Goal: Task Accomplishment & Management: Manage account settings

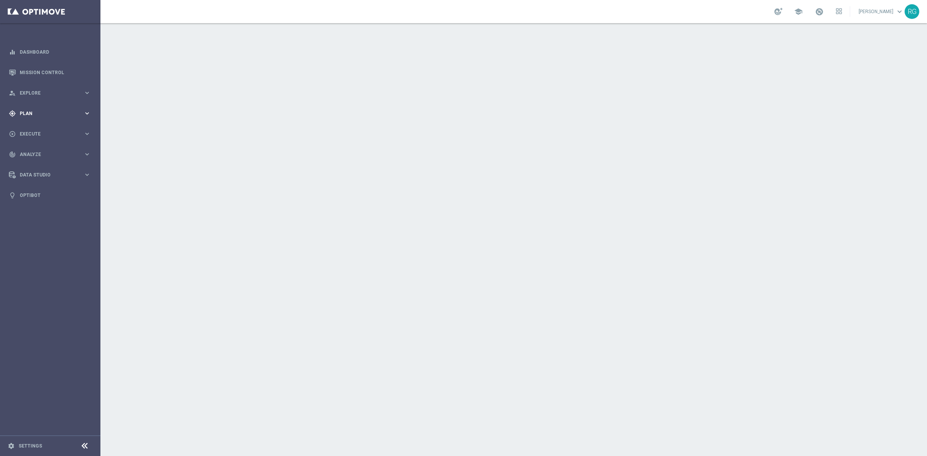
click at [33, 112] on span "Plan" at bounding box center [52, 113] width 64 height 5
click at [28, 128] on link "Target Groups" at bounding box center [50, 129] width 60 height 6
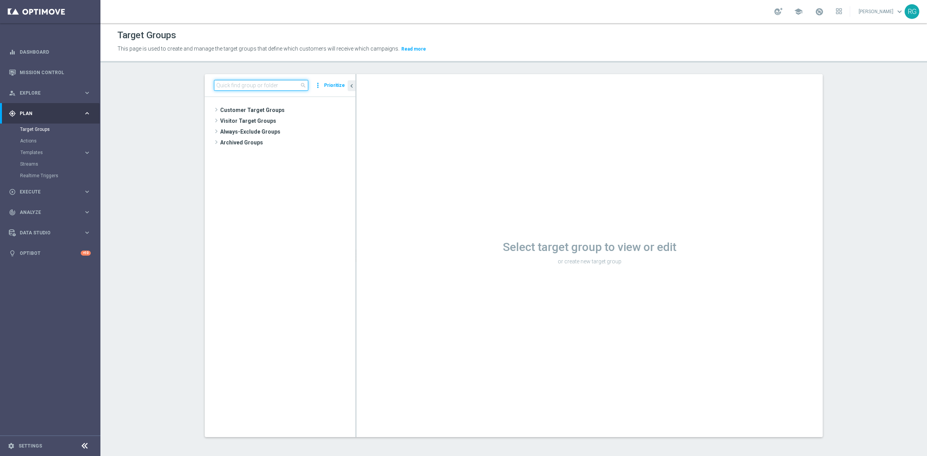
click at [235, 84] on input at bounding box center [261, 85] width 94 height 11
type input "[DATE]"
click at [293, 140] on span "[DATE] Dash Cam" at bounding box center [294, 143] width 85 height 7
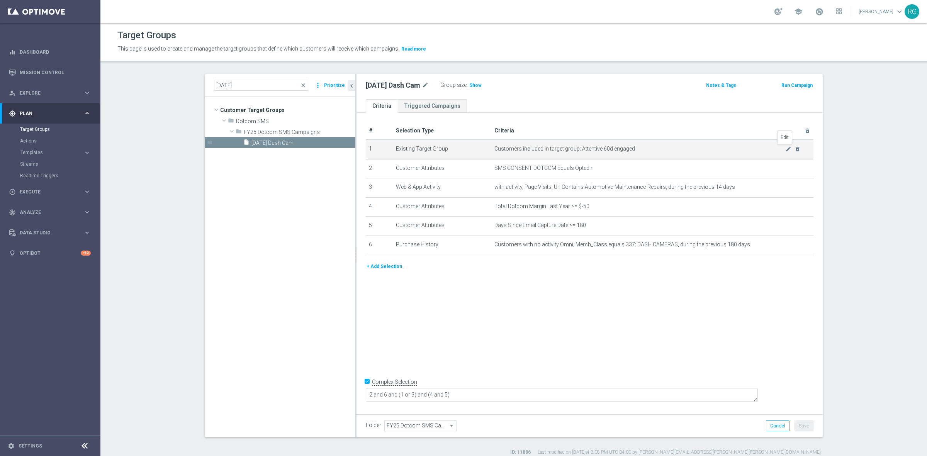
drag, startPoint x: 786, startPoint y: 148, endPoint x: 787, endPoint y: 158, distance: 10.9
click at [786, 148] on icon "mode_edit" at bounding box center [789, 149] width 6 height 6
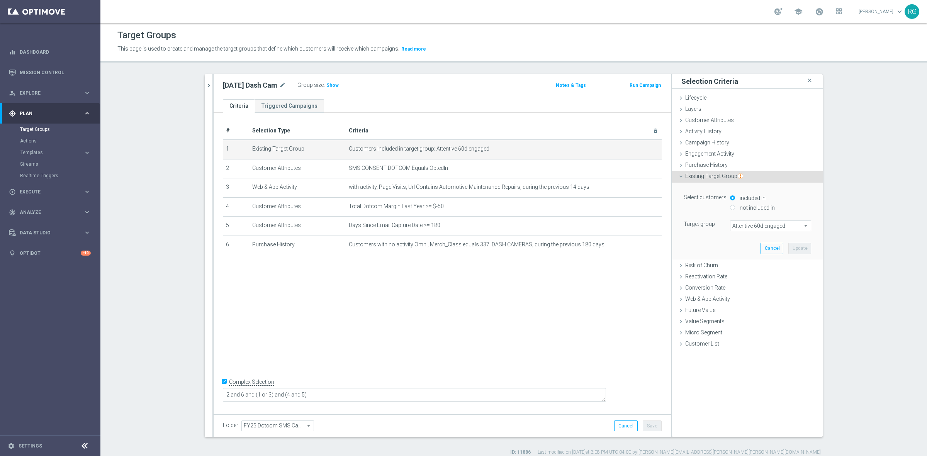
click at [735, 228] on span "Attentive 60d engaged" at bounding box center [771, 226] width 80 height 10
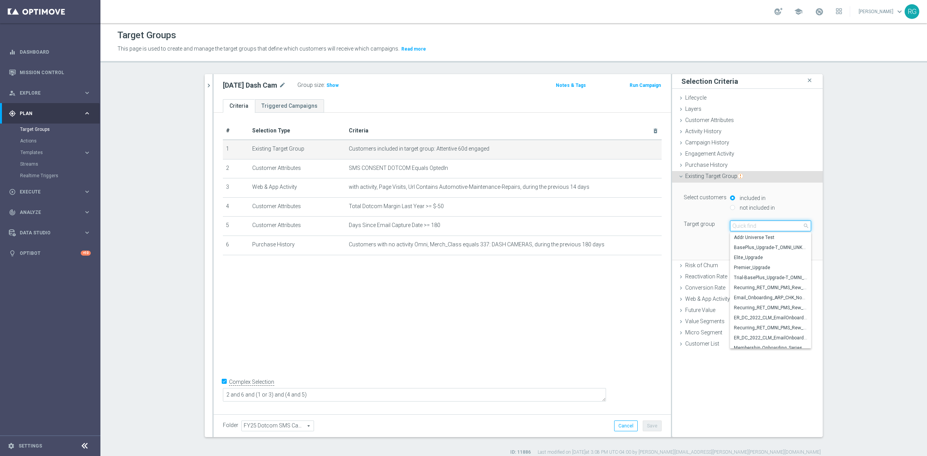
click at [739, 228] on input "search" at bounding box center [770, 226] width 81 height 11
type input "attentive 180"
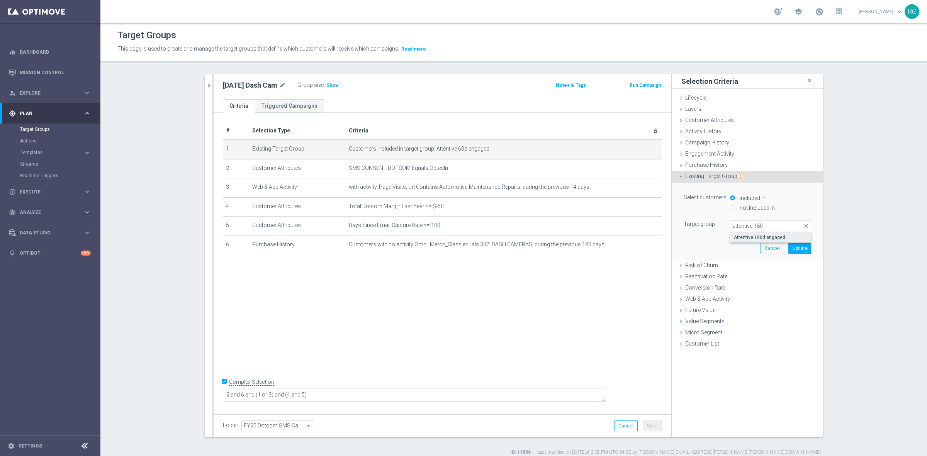
click at [743, 233] on label "Attentive 180d engaged" at bounding box center [770, 238] width 81 height 10
type input "Attentive 180d engaged"
click at [803, 247] on button "Update" at bounding box center [800, 248] width 23 height 11
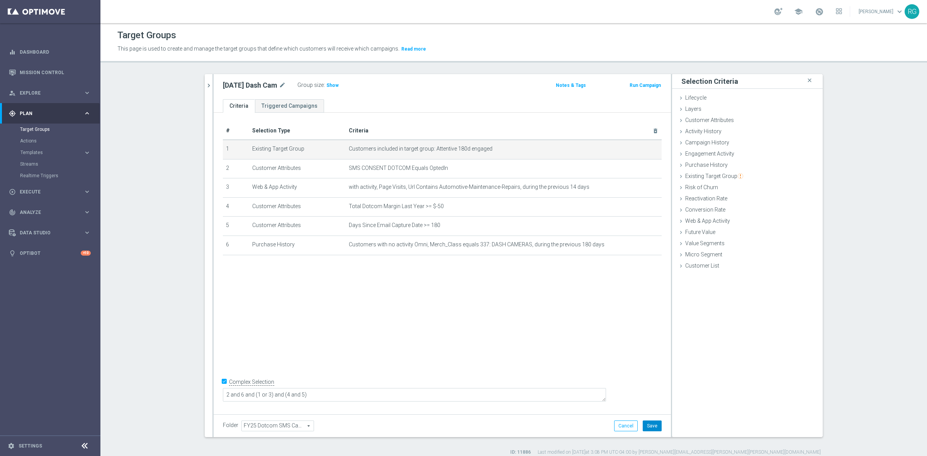
click at [650, 427] on button "Save" at bounding box center [652, 426] width 19 height 11
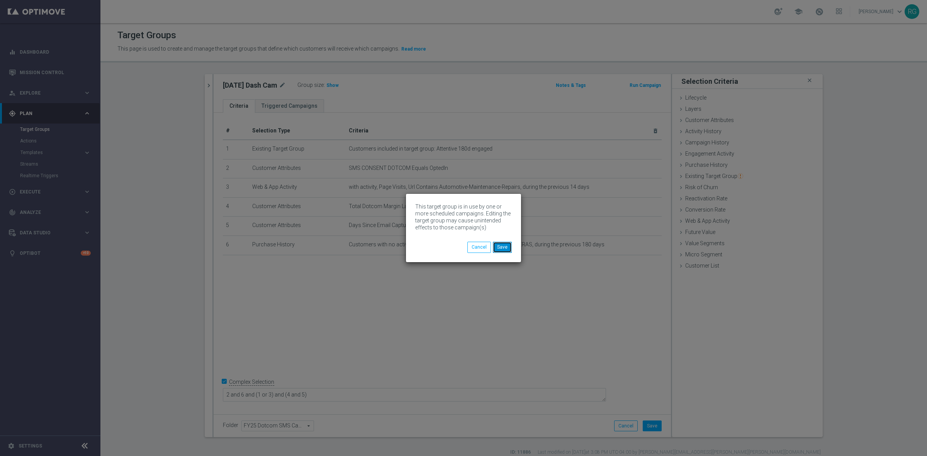
click at [507, 250] on button "Save" at bounding box center [502, 247] width 19 height 11
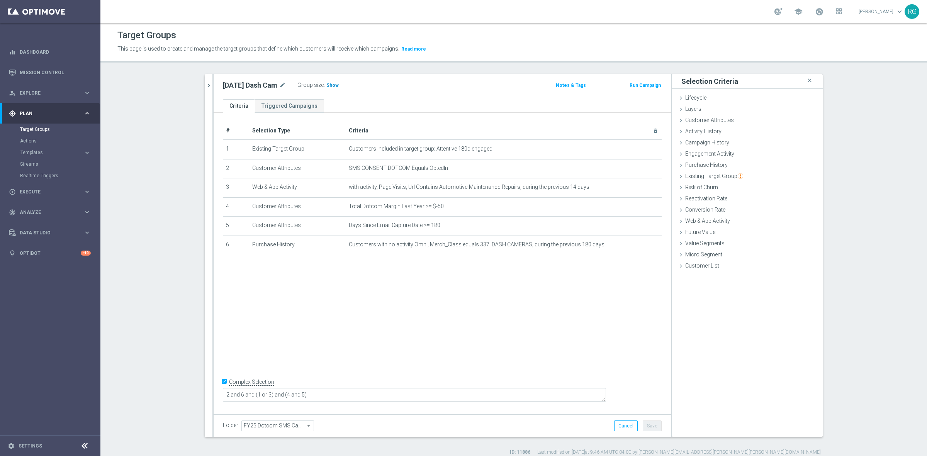
click at [331, 87] on span "Show" at bounding box center [332, 85] width 12 height 5
click at [34, 189] on div "play_circle_outline Execute" at bounding box center [46, 192] width 75 height 7
click at [43, 149] on link "Campaign Builder" at bounding box center [50, 150] width 60 height 6
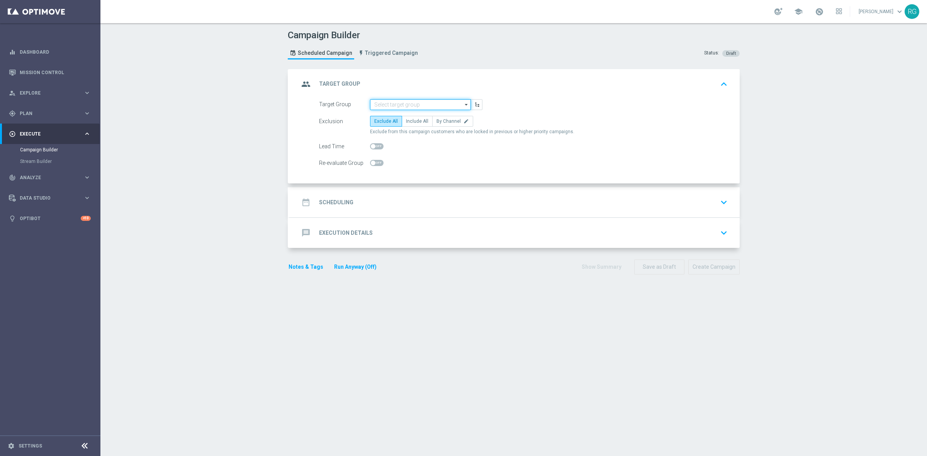
click at [392, 102] on input at bounding box center [420, 104] width 101 height 11
click at [396, 115] on div "[DATE] Dash Cam" at bounding box center [392, 115] width 37 height 7
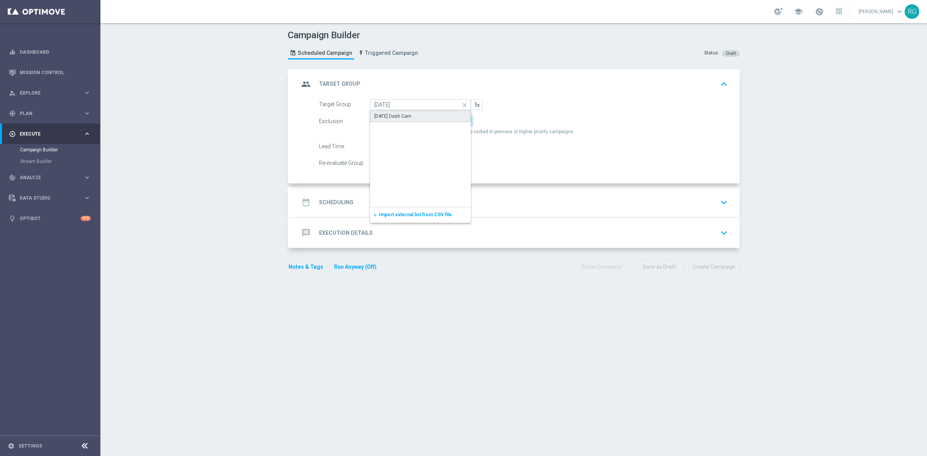
type input "[DATE] Dash Cam"
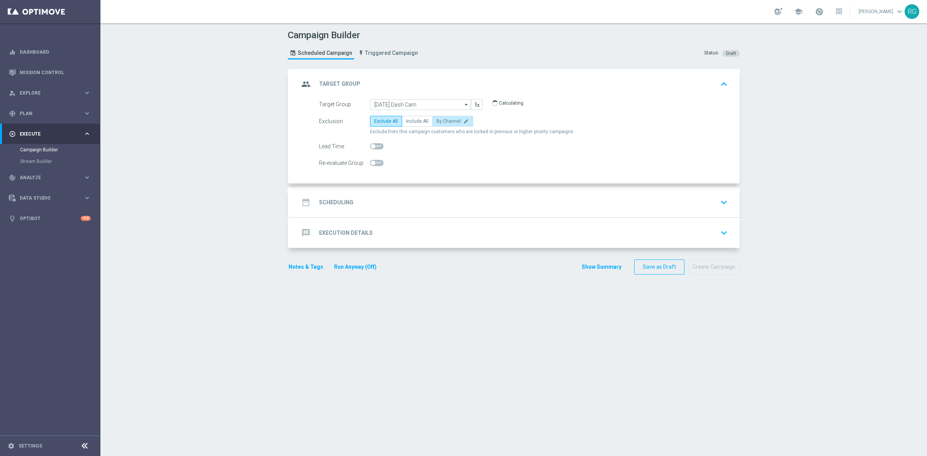
click at [450, 120] on span "By Channel" at bounding box center [449, 121] width 24 height 5
click at [442, 120] on input "By Channel edit" at bounding box center [439, 122] width 5 height 5
radio input "true"
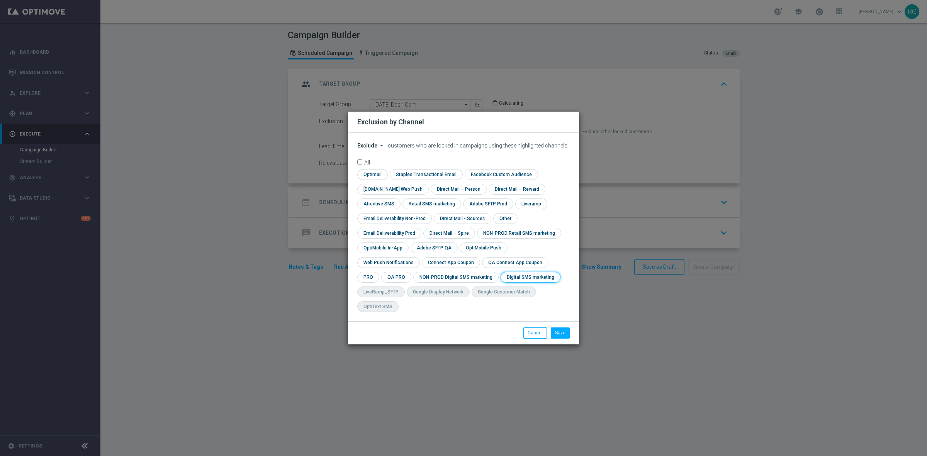
click at [501, 282] on input "checkbox" at bounding box center [529, 277] width 57 height 10
checkbox input "true"
click at [554, 321] on div "Save Cancel" at bounding box center [463, 332] width 231 height 23
click at [563, 328] on button "Save" at bounding box center [560, 333] width 19 height 11
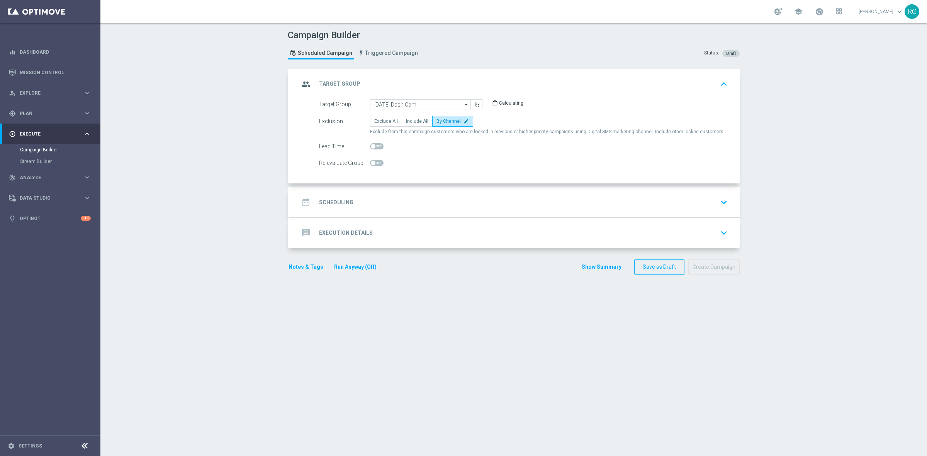
click at [373, 142] on div at bounding box center [377, 146] width 14 height 11
click at [376, 147] on span at bounding box center [377, 146] width 14 height 6
click at [376, 147] on input "checkbox" at bounding box center [377, 146] width 14 height 6
checkbox input "true"
click at [364, 194] on div "date_range Scheduling keyboard_arrow_down" at bounding box center [515, 202] width 450 height 30
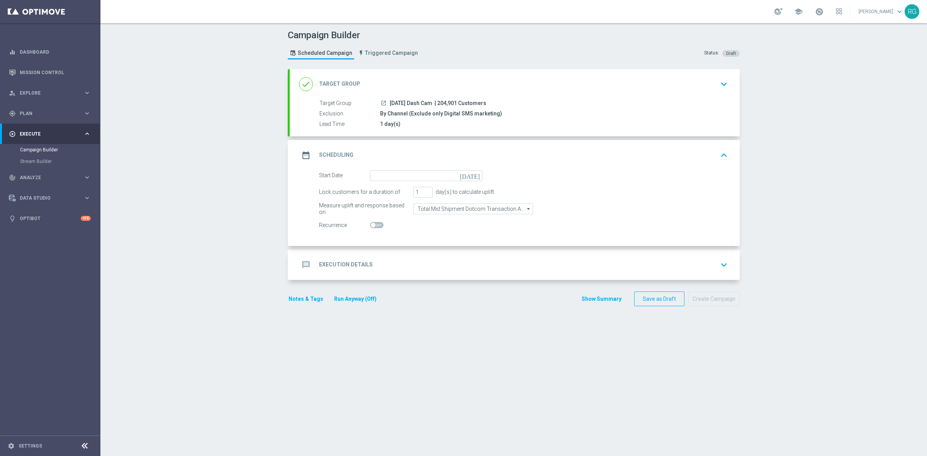
click at [471, 173] on icon "[DATE]" at bounding box center [471, 174] width 23 height 9
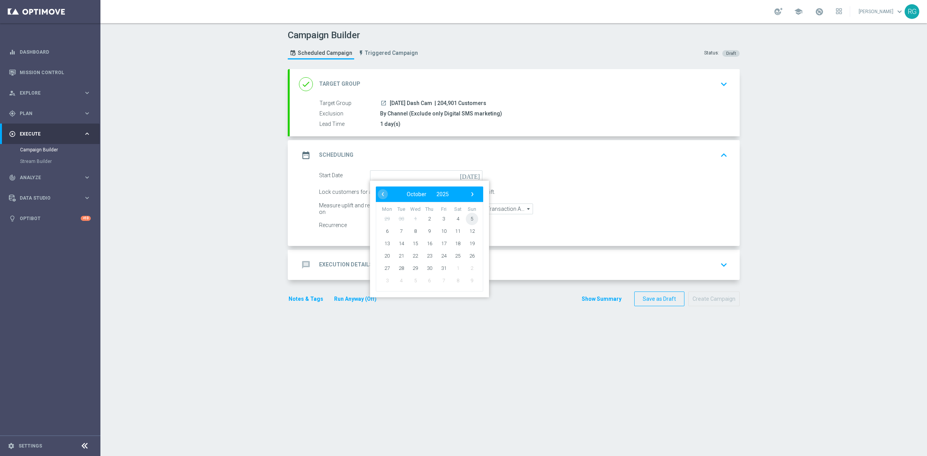
click at [468, 218] on span "5" at bounding box center [472, 219] width 12 height 12
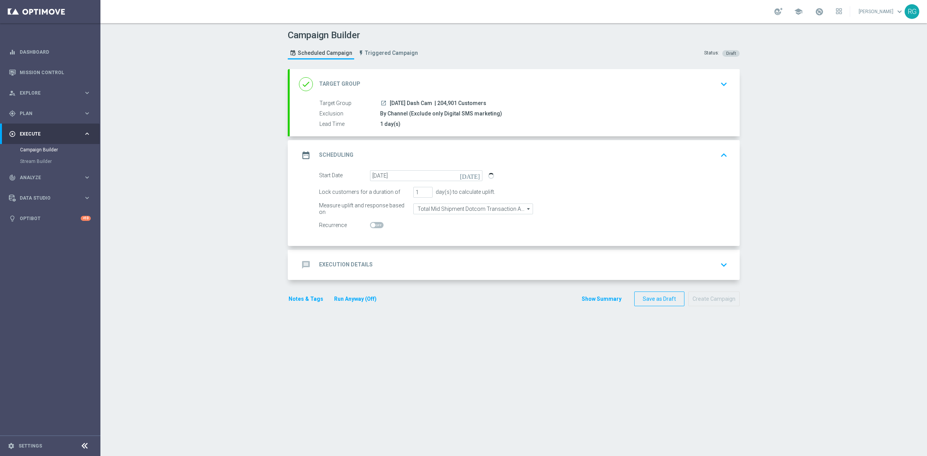
click at [471, 174] on icon "[DATE]" at bounding box center [471, 174] width 23 height 9
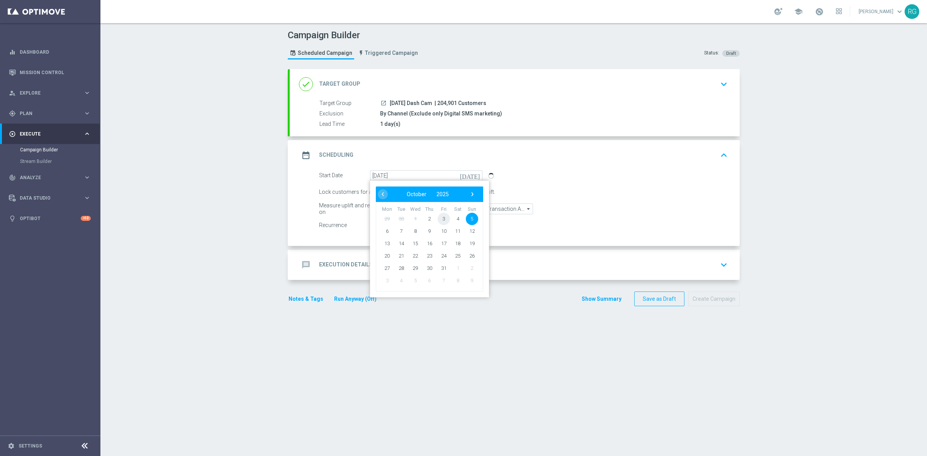
click at [439, 216] on span "3" at bounding box center [444, 219] width 12 height 12
type input "[DATE]"
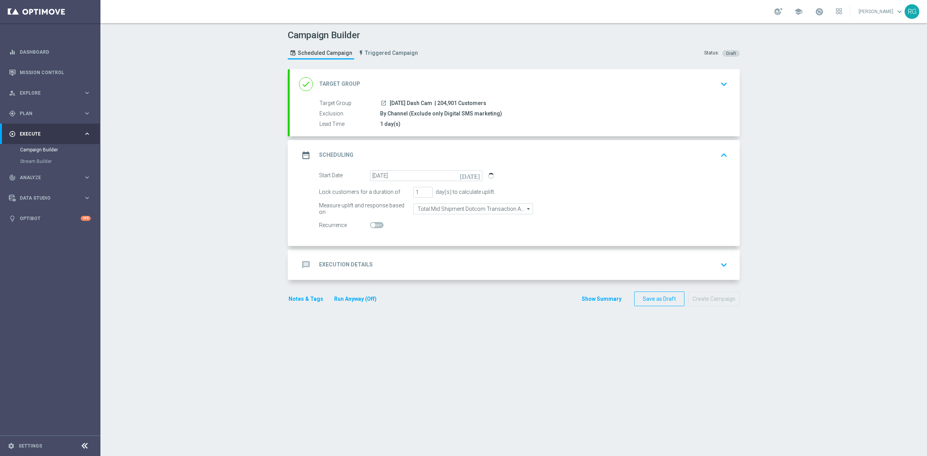
click at [425, 267] on div "message Execution Details keyboard_arrow_down" at bounding box center [515, 265] width 432 height 15
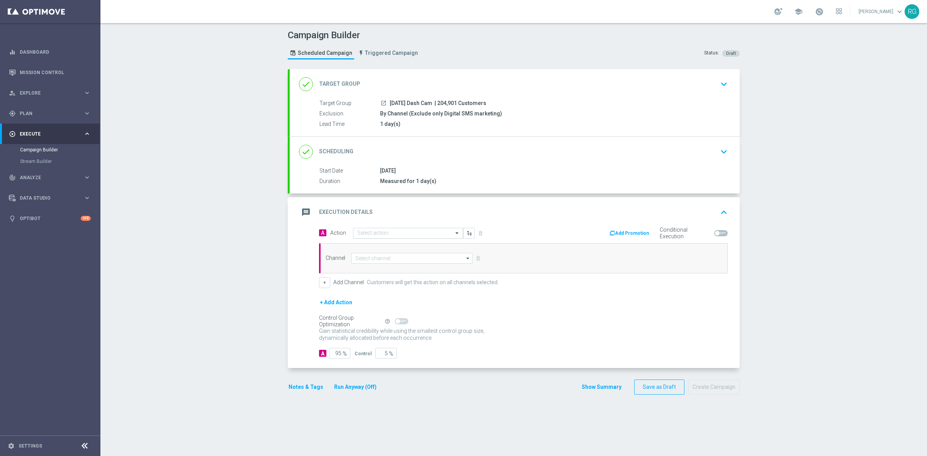
click at [402, 231] on input "text" at bounding box center [400, 233] width 86 height 7
type input "sms"
click at [396, 275] on div "SMS_Awareness edit" at bounding box center [408, 272] width 102 height 13
click at [362, 260] on input at bounding box center [411, 258] width 121 height 11
click at [374, 269] on div "Attentive SMS" at bounding box center [370, 269] width 30 height 7
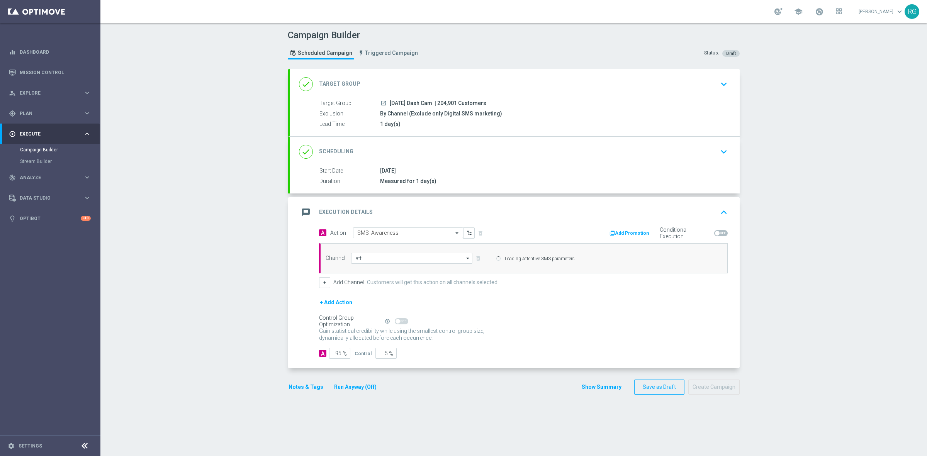
type input "Attentive SMS"
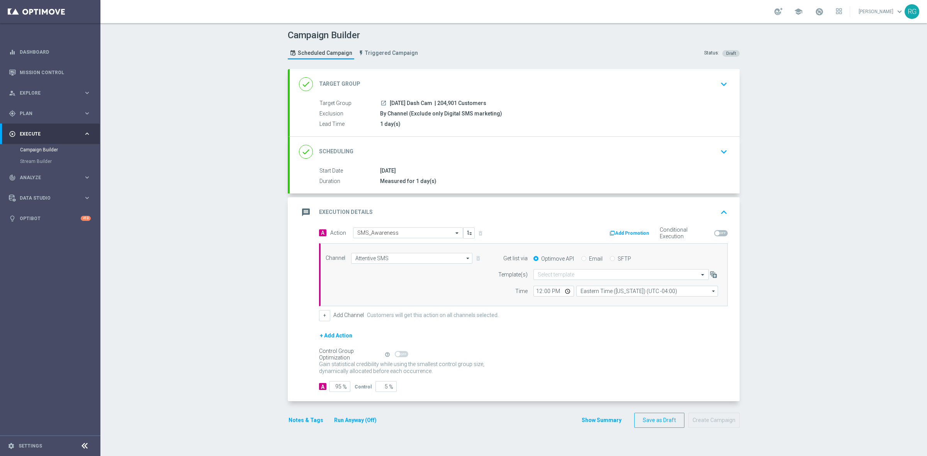
click at [610, 260] on input "SFTP" at bounding box center [612, 259] width 5 height 5
radio input "true"
click at [553, 277] on input "text" at bounding box center [613, 275] width 151 height 7
click at [552, 285] on label "Default Template" at bounding box center [555, 286] width 34 height 7
click at [306, 420] on button "Notes & Tags" at bounding box center [306, 421] width 36 height 10
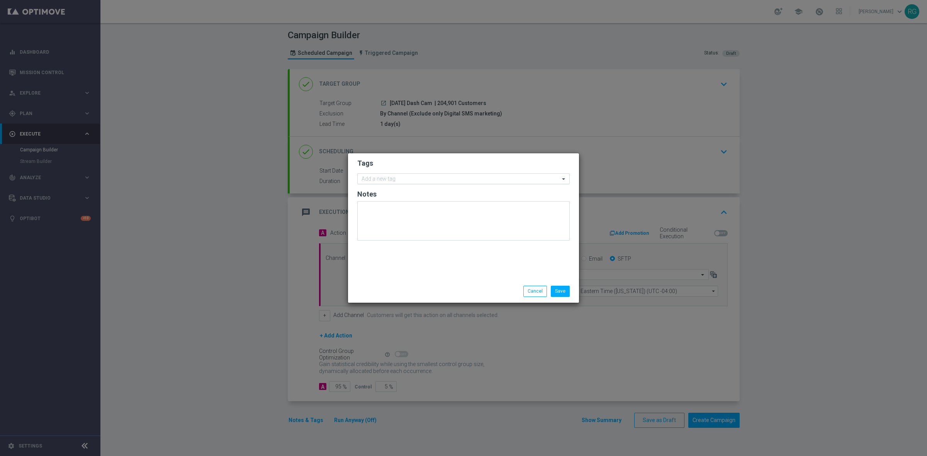
click at [457, 177] on input "text" at bounding box center [461, 179] width 198 height 7
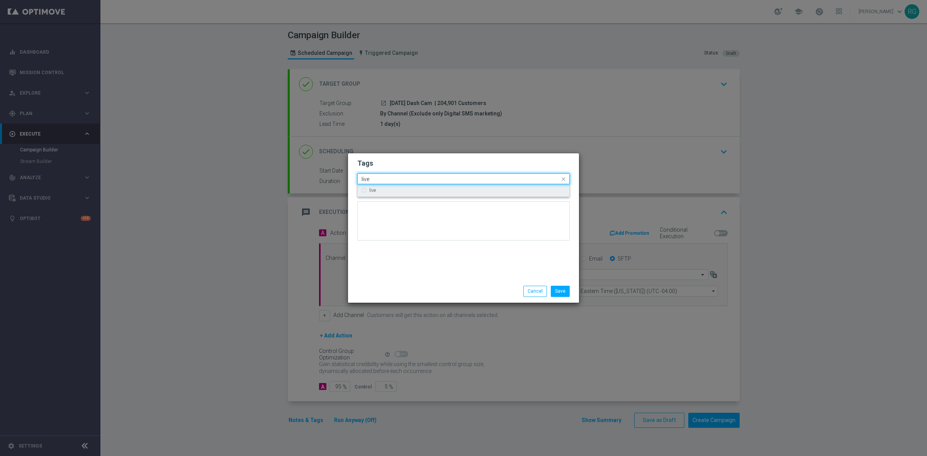
click at [447, 194] on div "live" at bounding box center [464, 190] width 204 height 12
type input "live"
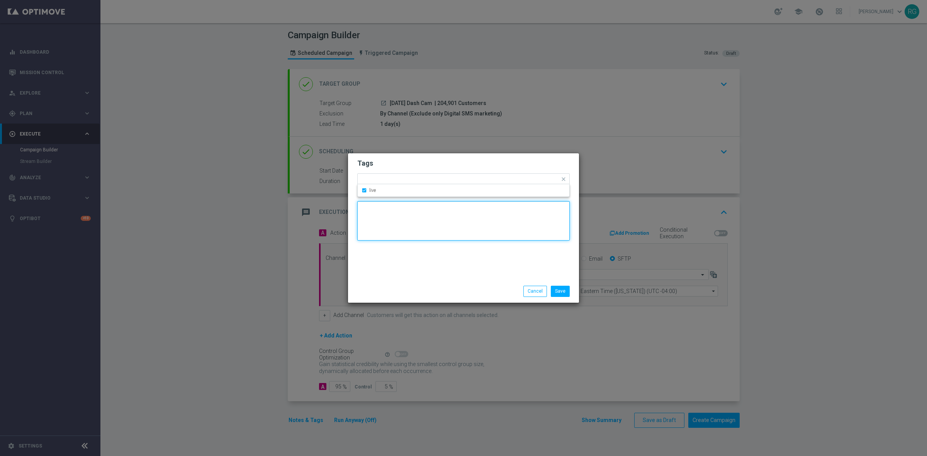
click at [437, 232] on textarea at bounding box center [463, 220] width 213 height 39
click at [406, 180] on input "text" at bounding box center [471, 180] width 178 height 7
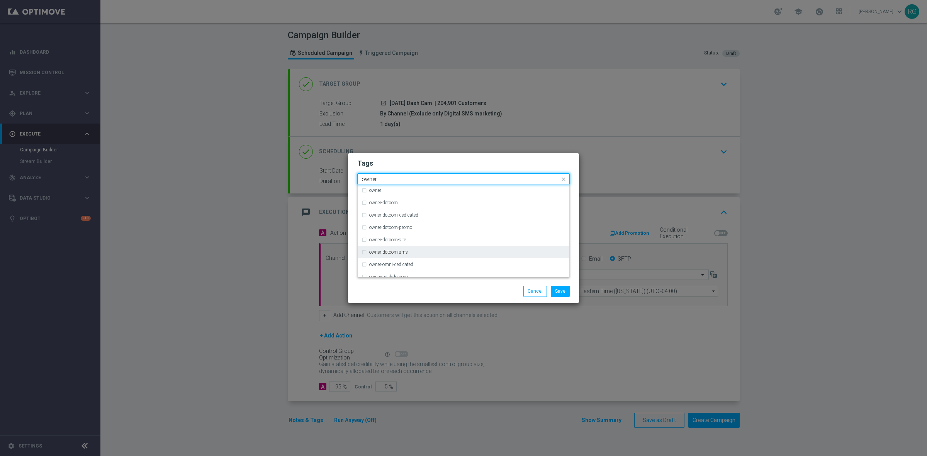
click at [438, 252] on div "owner-dotcom-sms" at bounding box center [467, 252] width 196 height 5
type input "owner"
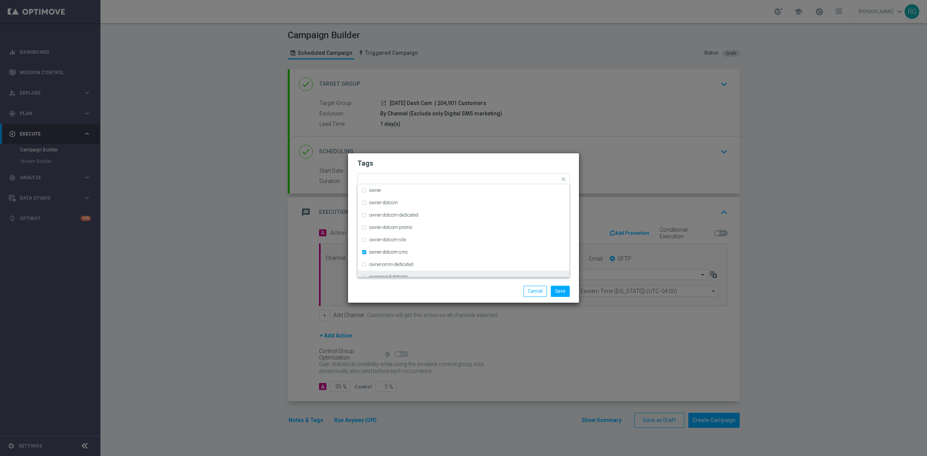
click at [451, 285] on div "Save Cancel" at bounding box center [463, 291] width 231 height 22
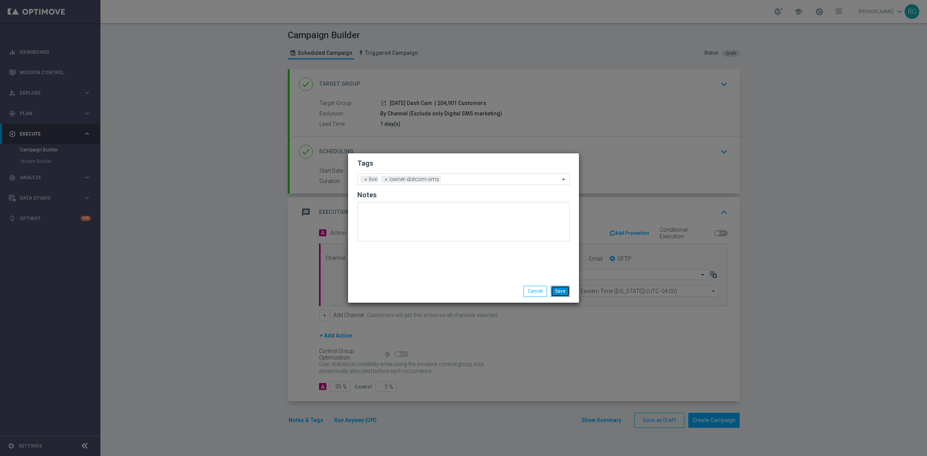
click at [559, 294] on button "Save" at bounding box center [560, 291] width 19 height 11
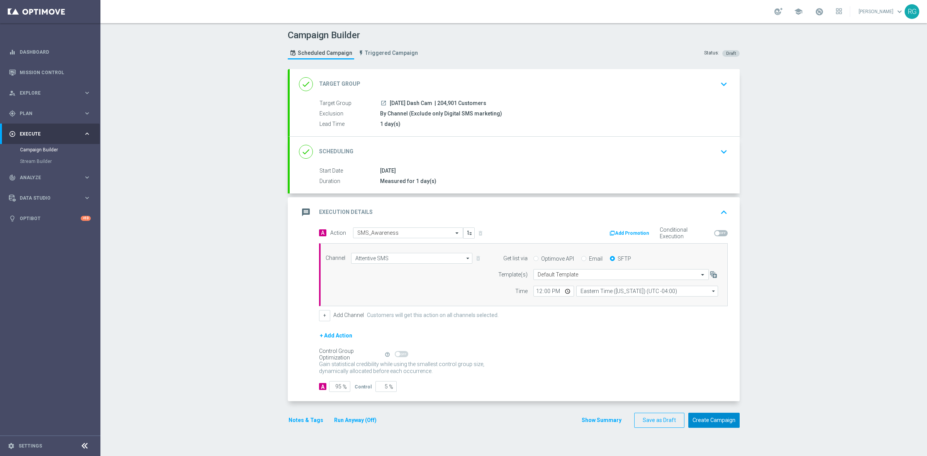
drag, startPoint x: 732, startPoint y: 418, endPoint x: 806, endPoint y: 292, distance: 146.2
click at [731, 418] on button "Create Campaign" at bounding box center [714, 420] width 51 height 15
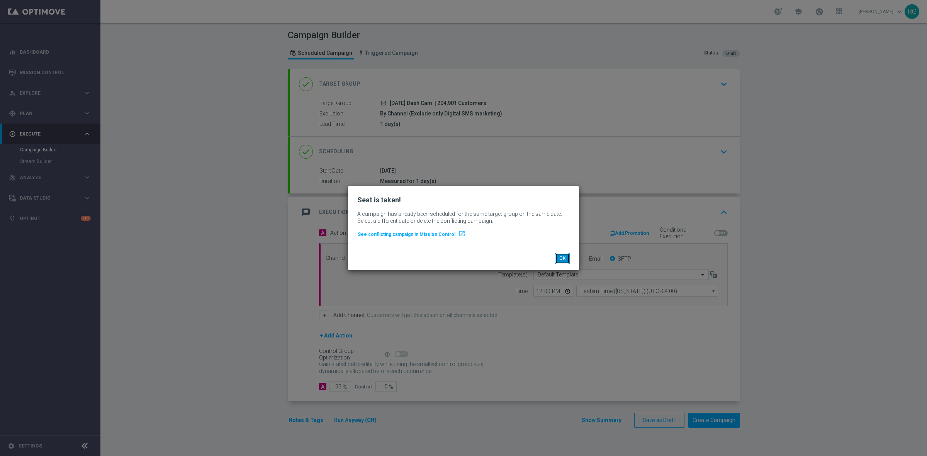
click at [562, 260] on button "OK" at bounding box center [562, 258] width 15 height 11
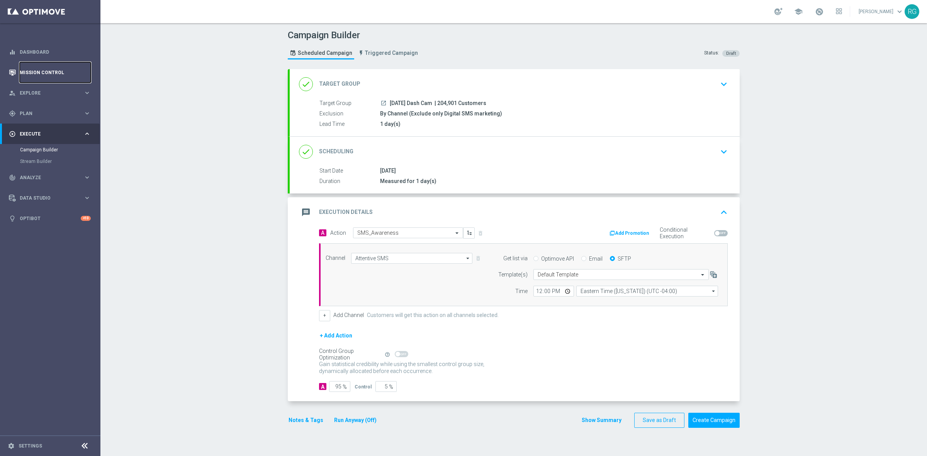
click at [43, 74] on link "Mission Control" at bounding box center [55, 72] width 71 height 20
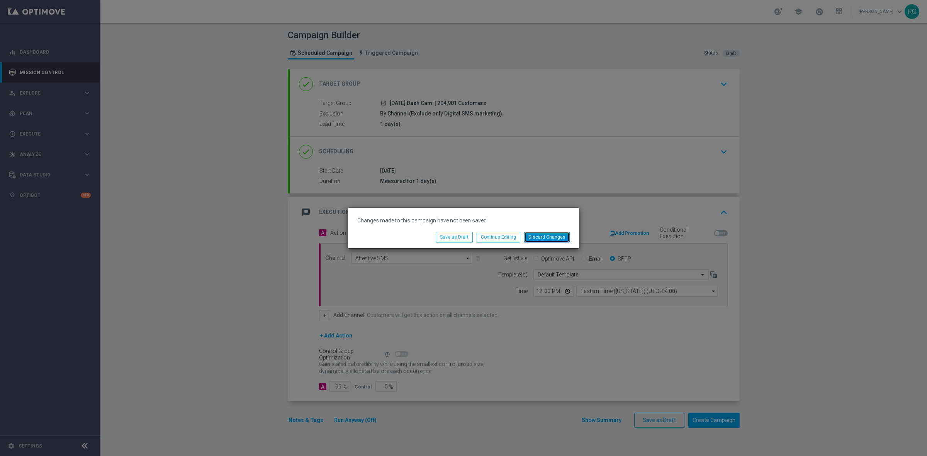
click at [566, 241] on button "Discard Changes" at bounding box center [547, 237] width 46 height 11
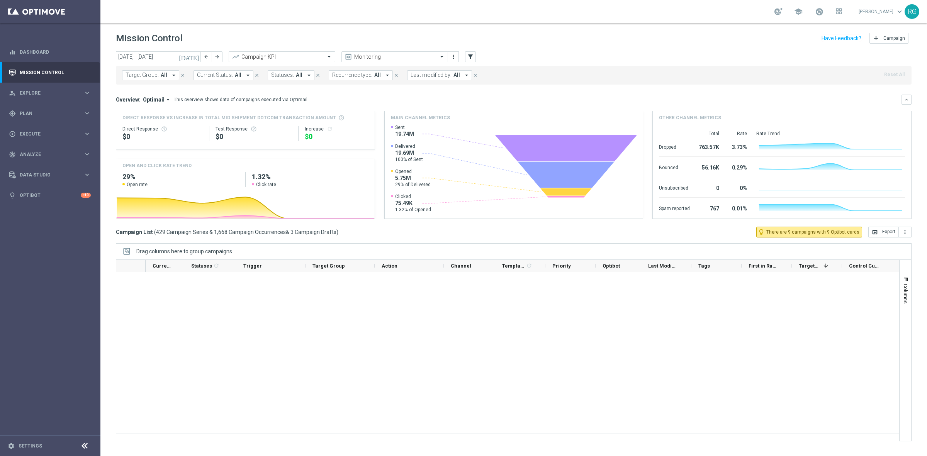
scroll to position [11523, 0]
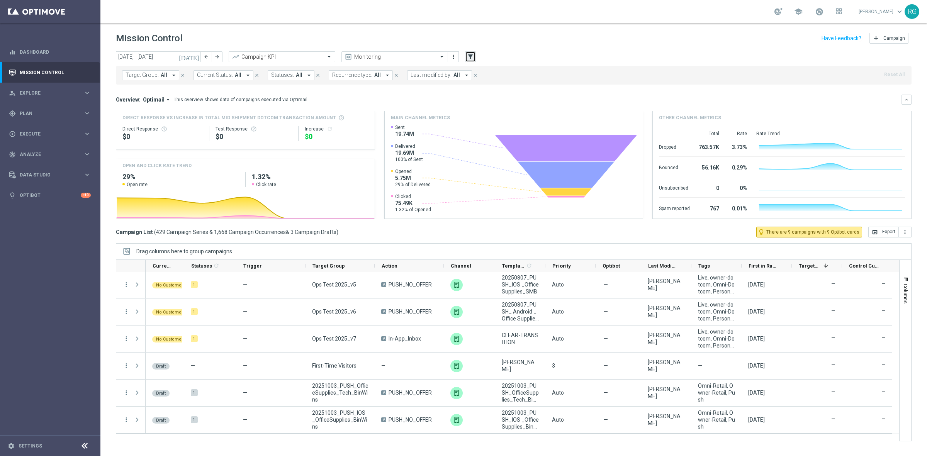
click at [470, 53] on icon "filter_alt" at bounding box center [470, 56] width 7 height 7
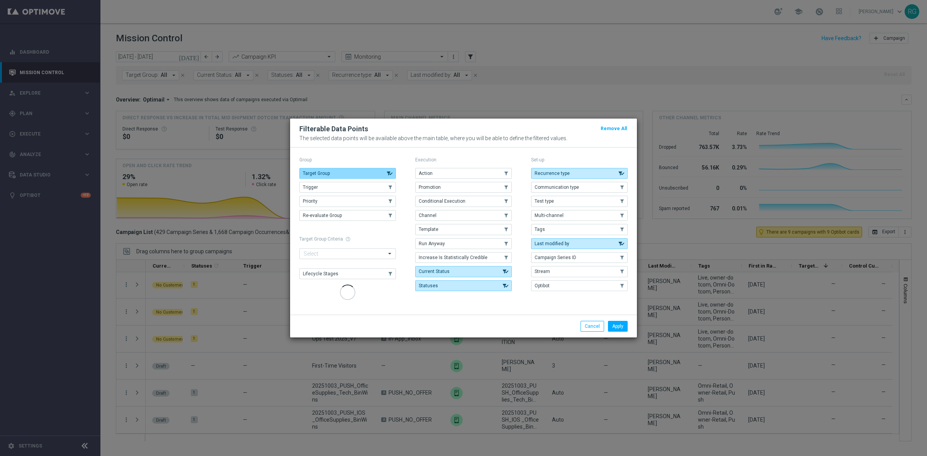
click at [319, 175] on span "Target Group" at bounding box center [316, 173] width 27 height 5
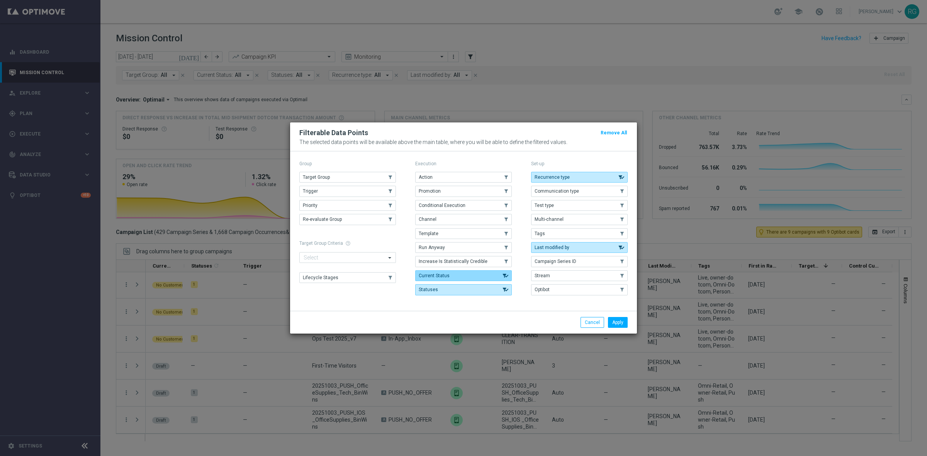
click at [442, 277] on span "Current Status" at bounding box center [434, 275] width 31 height 5
click at [457, 294] on button "Statuses" at bounding box center [463, 289] width 97 height 11
click at [558, 175] on span "Recurrence type" at bounding box center [552, 177] width 35 height 5
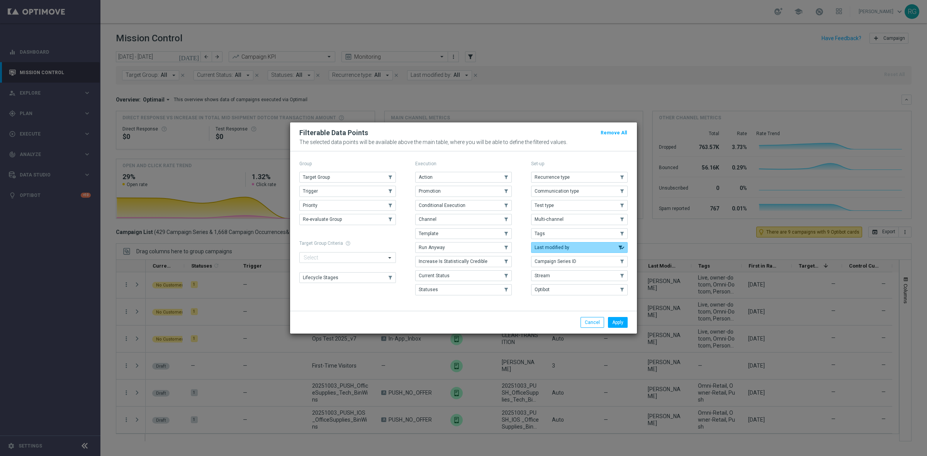
click at [554, 245] on span "Last modified by" at bounding box center [552, 247] width 35 height 5
click at [554, 234] on button "Tags" at bounding box center [579, 233] width 97 height 11
click at [611, 320] on button "Apply" at bounding box center [618, 322] width 20 height 11
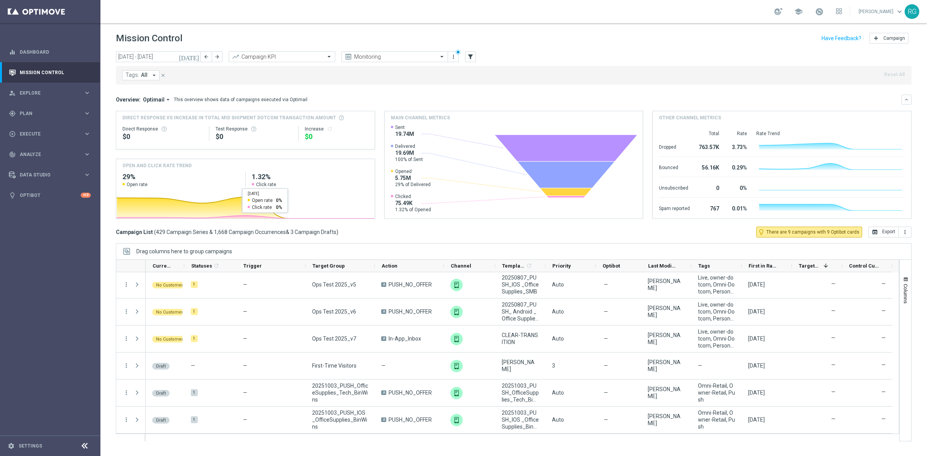
click at [148, 75] on button "Tags: All arrow_drop_down" at bounding box center [140, 75] width 37 height 10
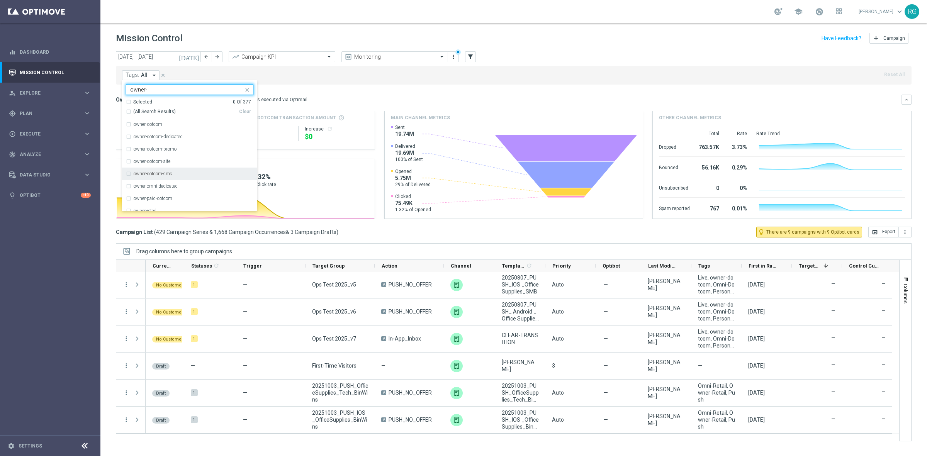
click at [172, 175] on label "owner-dotcom-sms" at bounding box center [153, 174] width 39 height 5
type input "owner-"
click at [415, 99] on div "Overview: Optimail arrow_drop_down This overview shows data of campaigns execut…" at bounding box center [509, 99] width 786 height 7
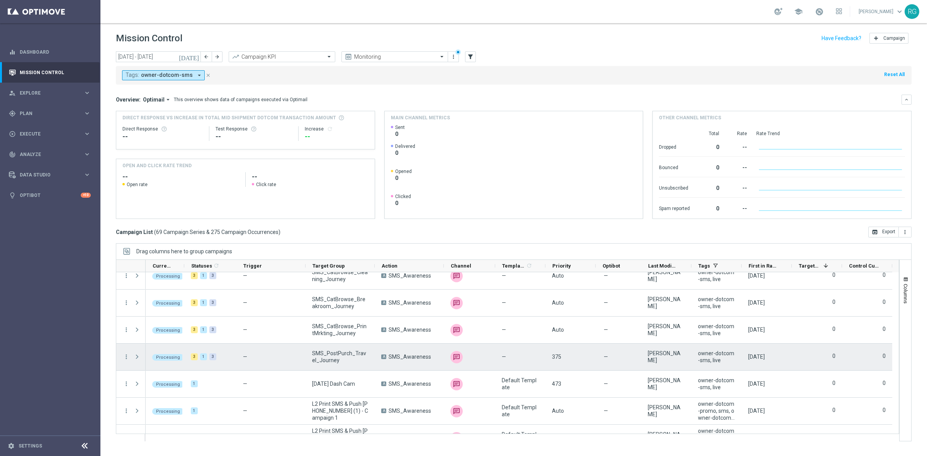
scroll to position [1415, 0]
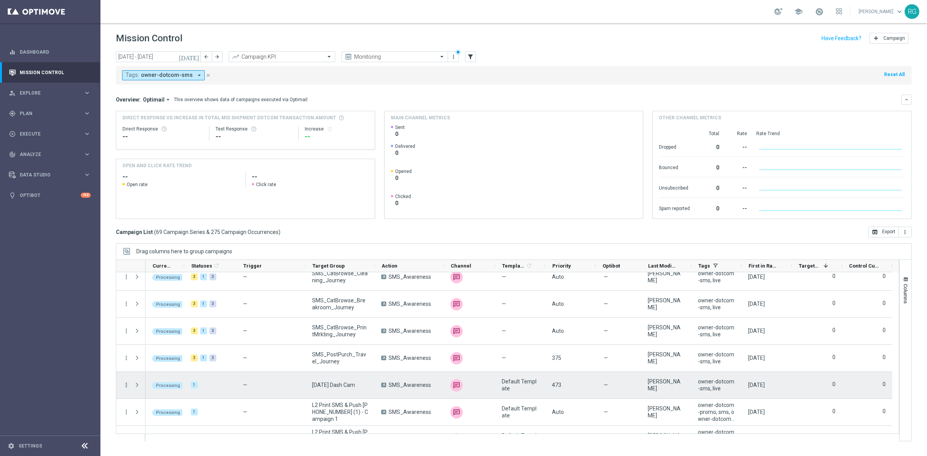
click at [128, 385] on icon "more_vert" at bounding box center [126, 385] width 7 height 7
click at [464, 238] on div "[DATE] [DATE] - [DATE] arrow_back arrow_forward Campaign KPI trending_up Monito…" at bounding box center [513, 250] width 827 height 398
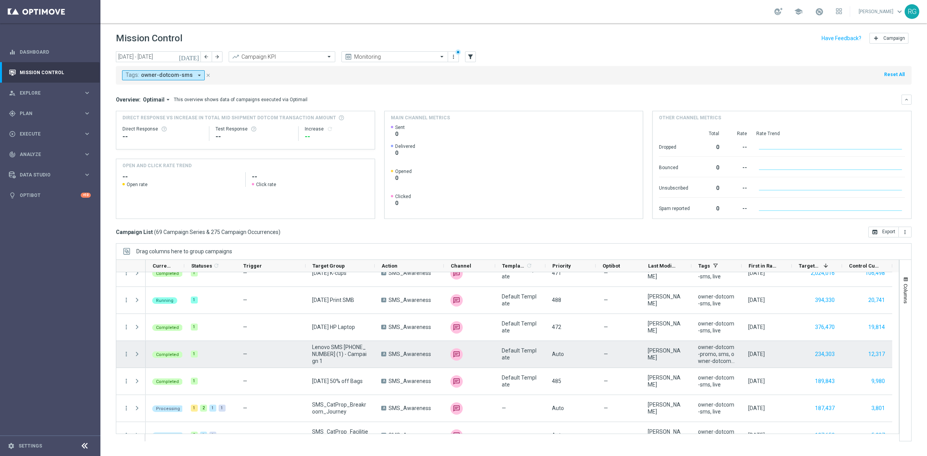
scroll to position [0, 0]
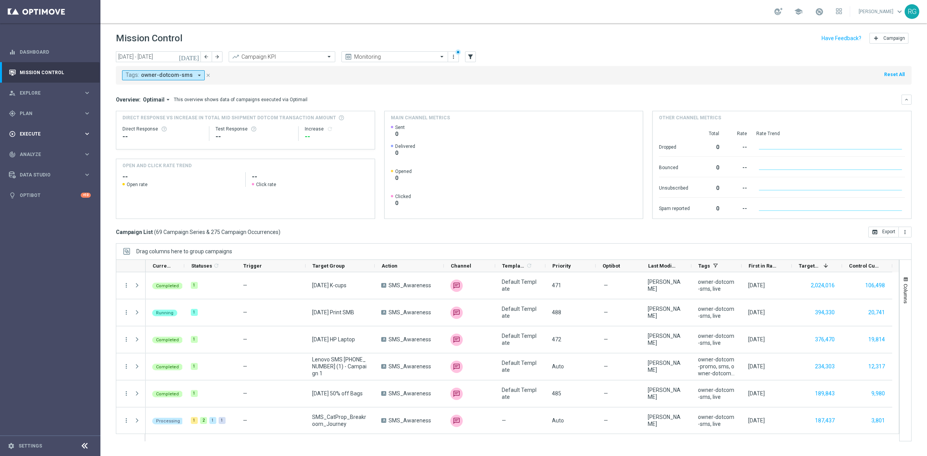
click at [27, 134] on span "Execute" at bounding box center [52, 134] width 64 height 5
click at [26, 116] on div "gps_fixed Plan" at bounding box center [46, 113] width 75 height 7
click at [40, 129] on link "Target Groups" at bounding box center [50, 129] width 60 height 6
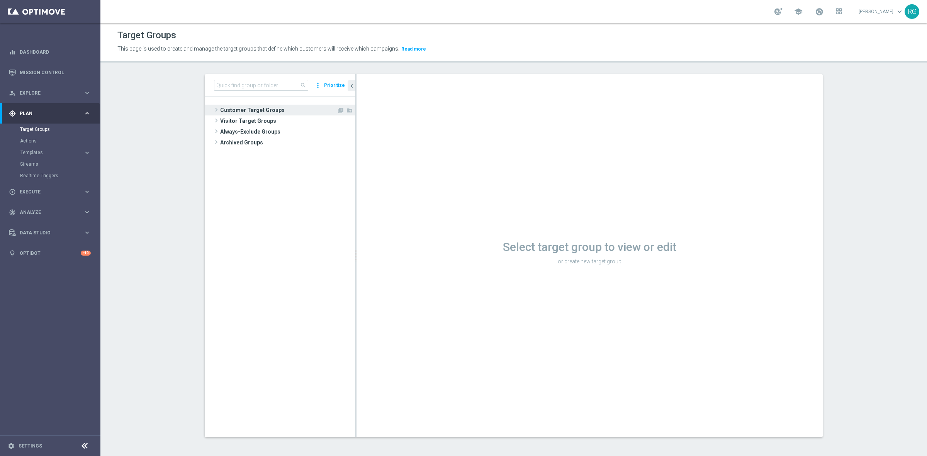
click at [220, 106] on span "Customer Target Groups" at bounding box center [278, 110] width 117 height 11
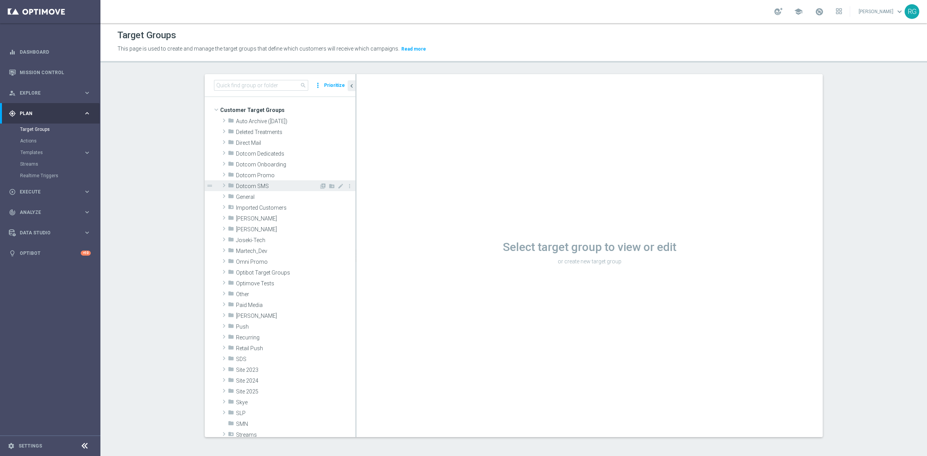
click at [222, 184] on span at bounding box center [224, 185] width 8 height 9
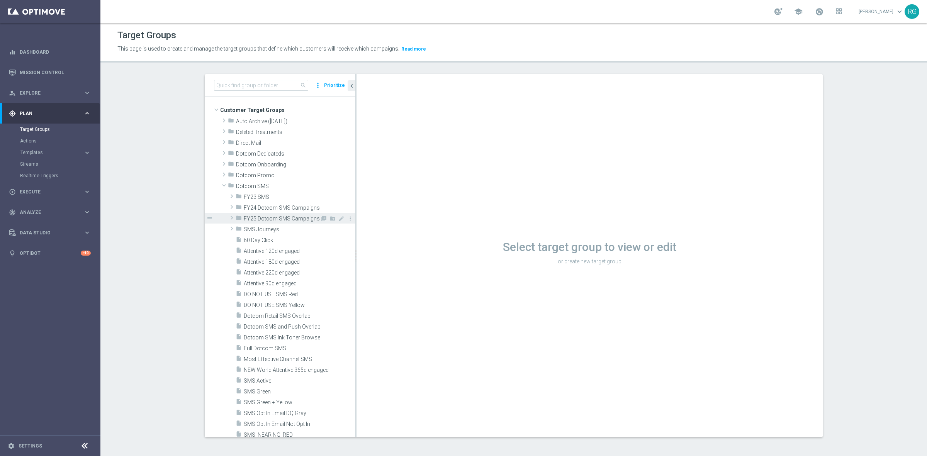
click at [228, 221] on span at bounding box center [232, 217] width 8 height 9
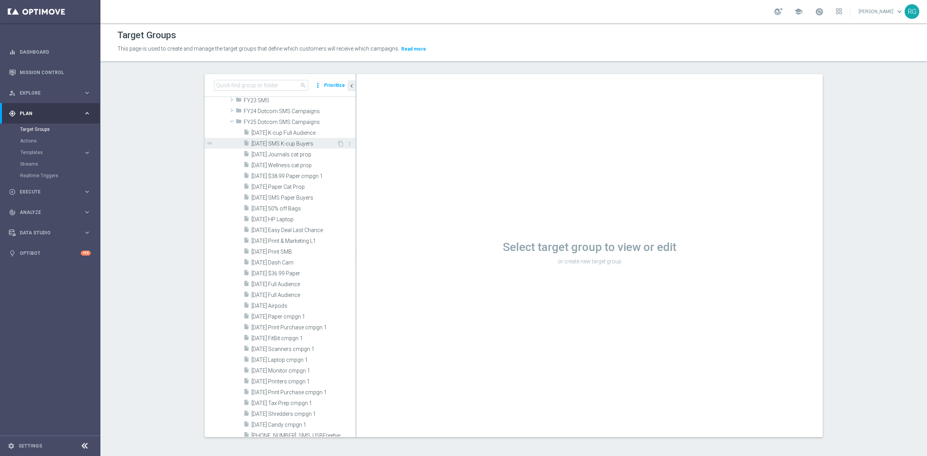
scroll to position [241, 0]
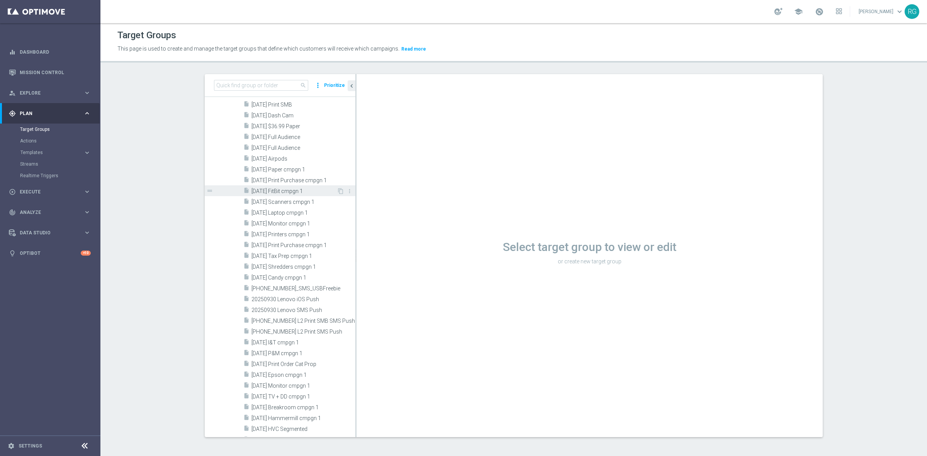
click at [270, 194] on div "insert_drive_file [DATE] FitBit cmpgn 1" at bounding box center [290, 190] width 94 height 11
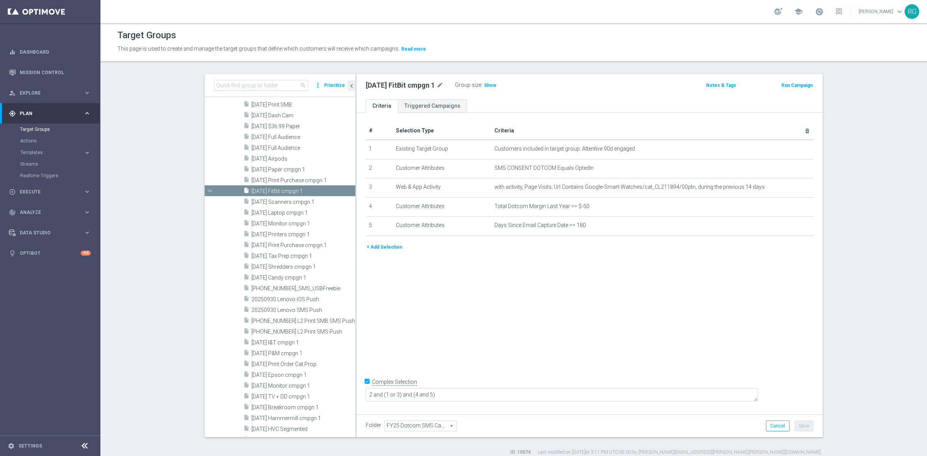
click at [381, 249] on button "+ Add Selection" at bounding box center [384, 247] width 37 height 9
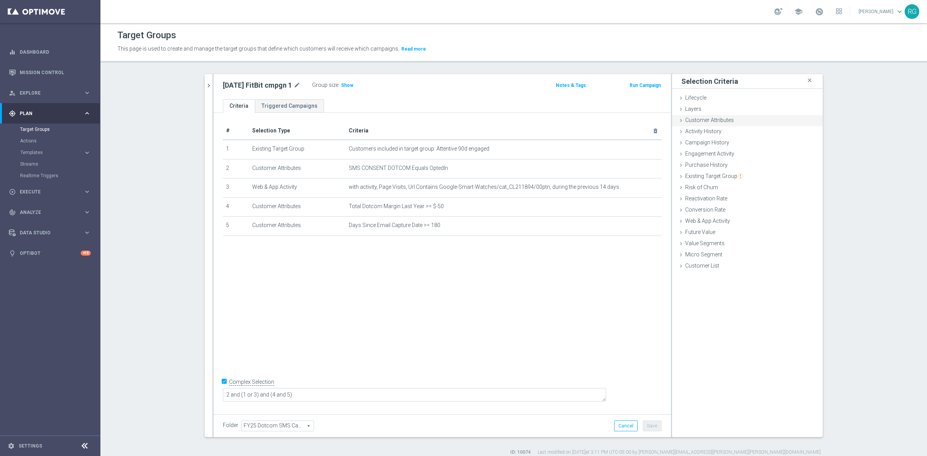
click at [680, 123] on icon at bounding box center [681, 120] width 6 height 6
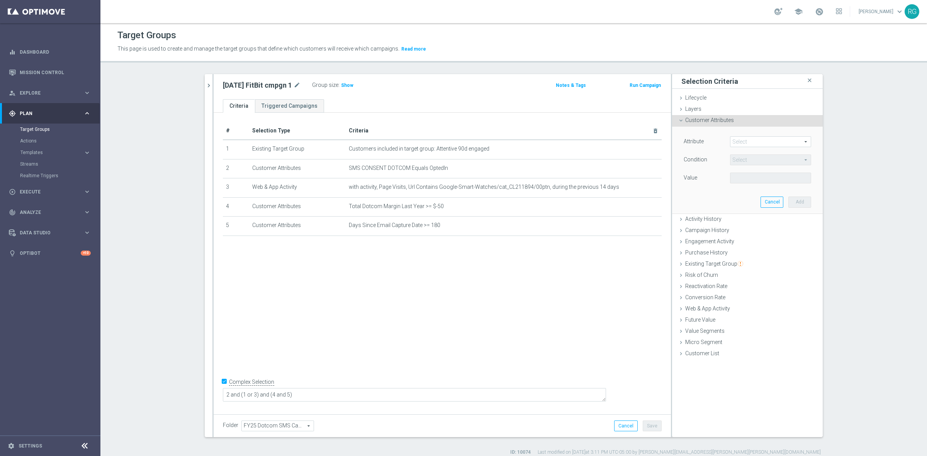
click at [733, 136] on div "Attribute Select arrow_drop_down search Condition Select arrow_drop_down search…" at bounding box center [747, 170] width 139 height 87
click at [738, 141] on span at bounding box center [771, 142] width 80 height 10
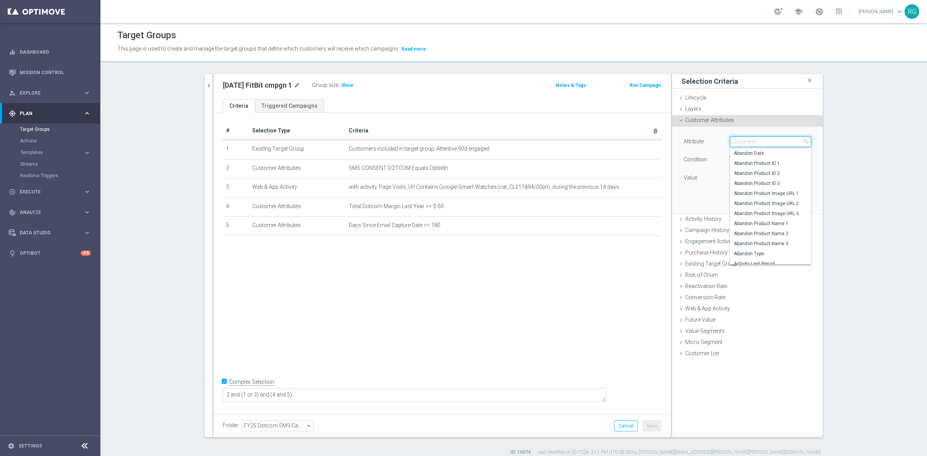
click at [738, 141] on input "search" at bounding box center [770, 141] width 81 height 11
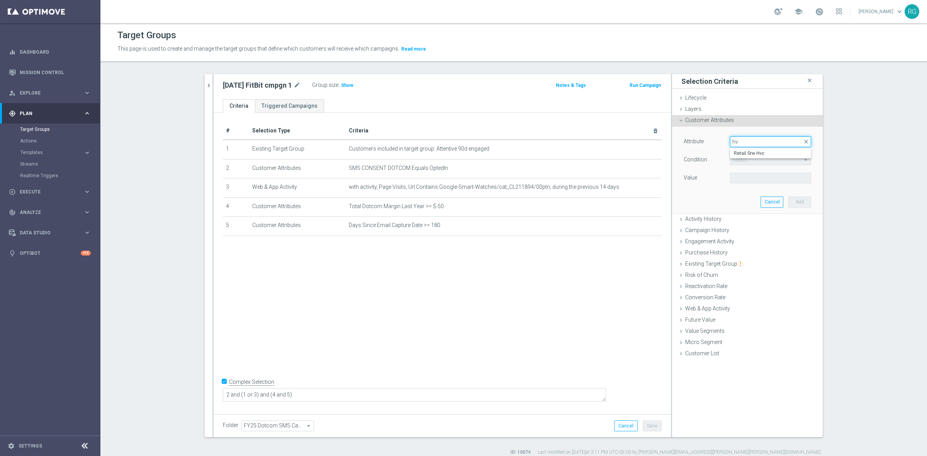
type input "h"
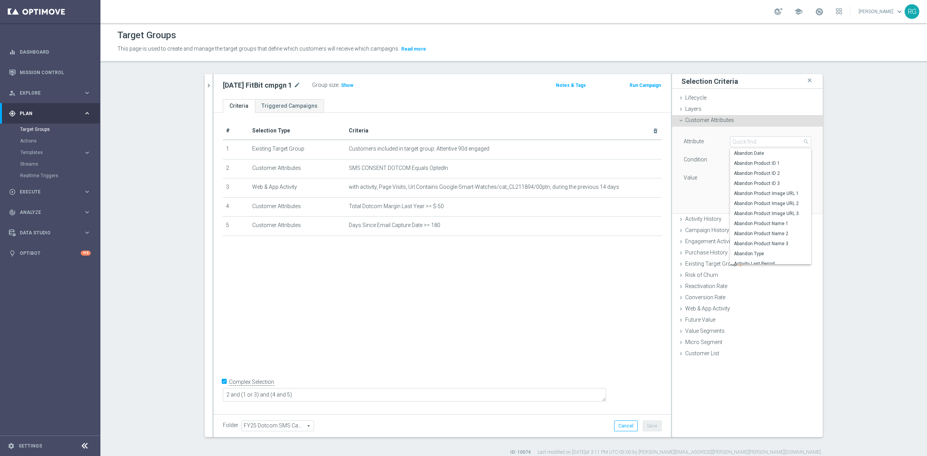
click at [816, 149] on div "Attribute Select arrow_drop_down search Abandon Date Abandon Product ID 1 Aband…" at bounding box center [747, 170] width 151 height 87
click at [742, 140] on span at bounding box center [771, 142] width 80 height 10
click at [207, 85] on icon "chevron_right" at bounding box center [208, 85] width 7 height 7
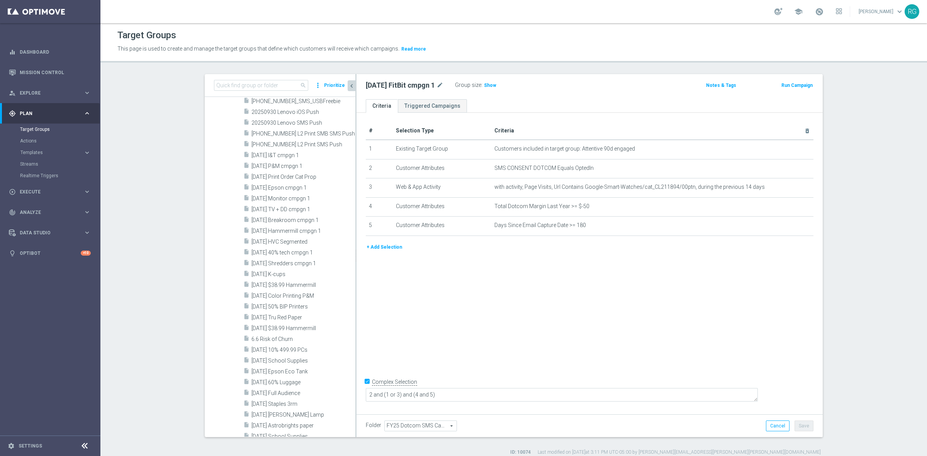
scroll to position [435, 0]
click at [299, 221] on span "[DATE] HVC Segmented" at bounding box center [294, 220] width 85 height 7
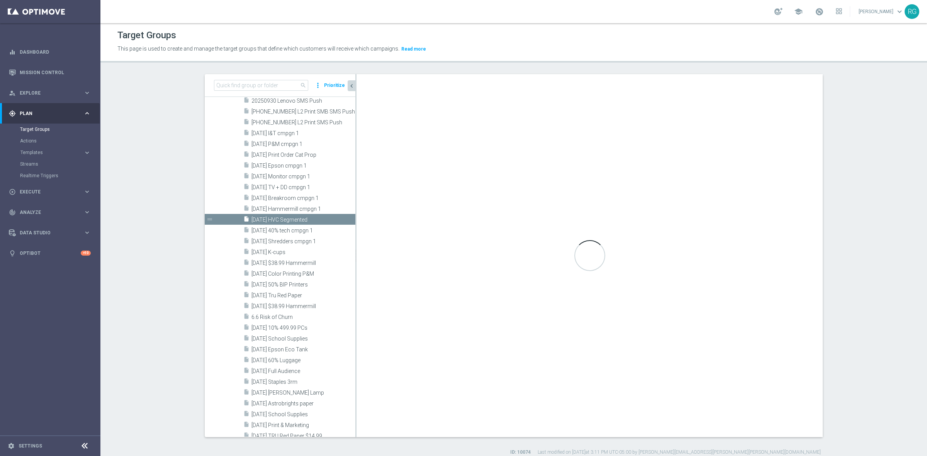
checkbox input "false"
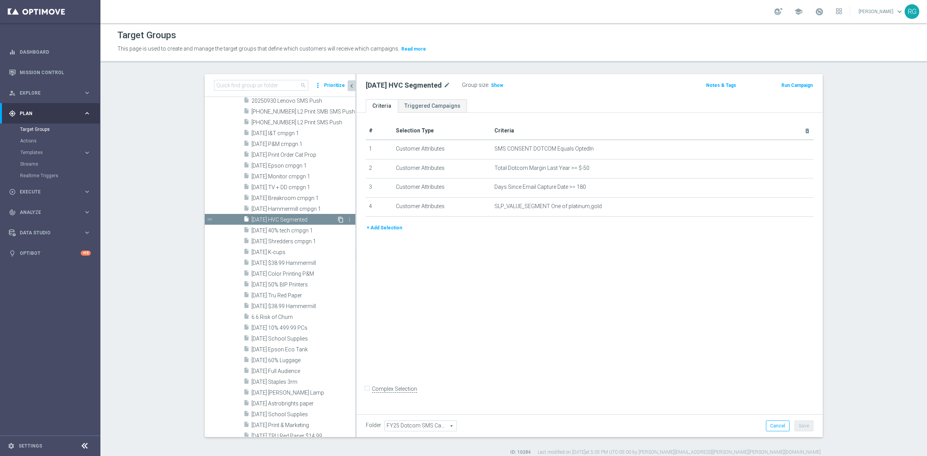
click at [338, 219] on icon "content_copy" at bounding box center [341, 220] width 6 height 6
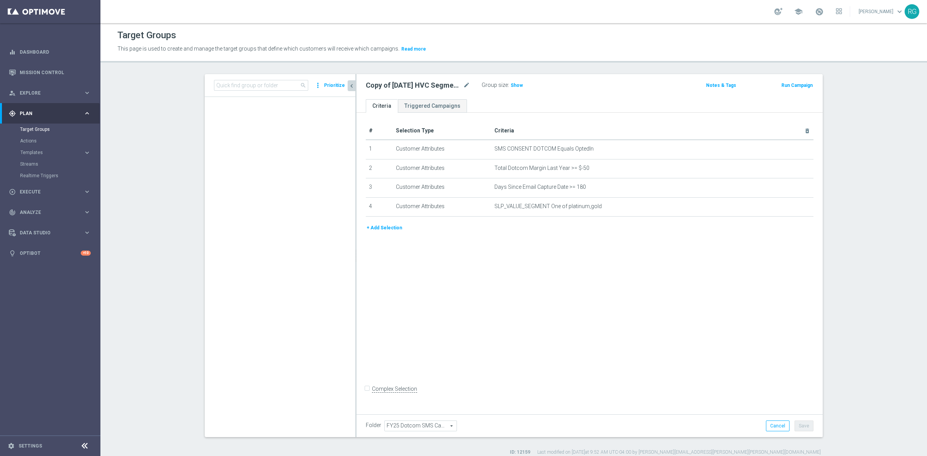
scroll to position [1136, 0]
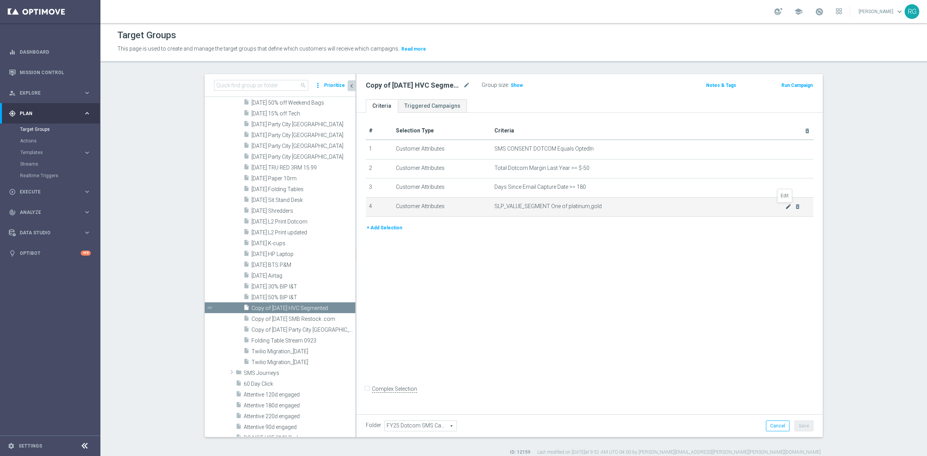
click at [786, 209] on icon "mode_edit" at bounding box center [789, 207] width 6 height 6
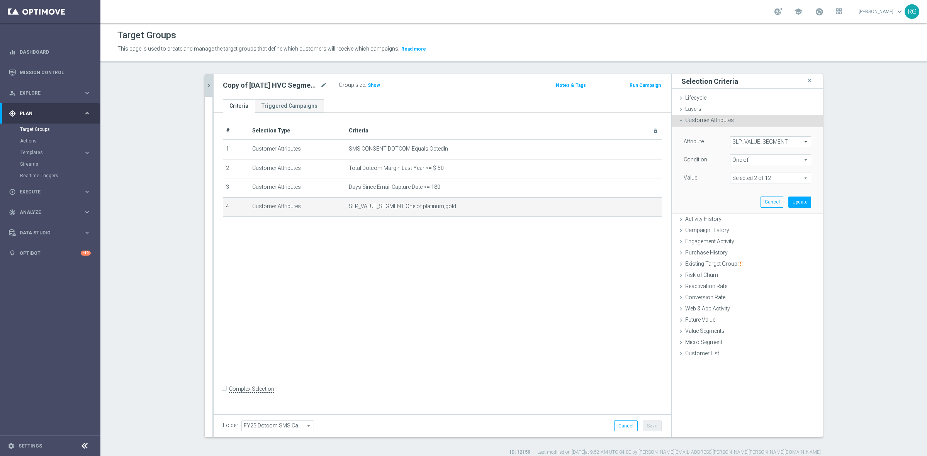
click at [755, 176] on span at bounding box center [771, 178] width 80 height 10
